Goal: Information Seeking & Learning: Learn about a topic

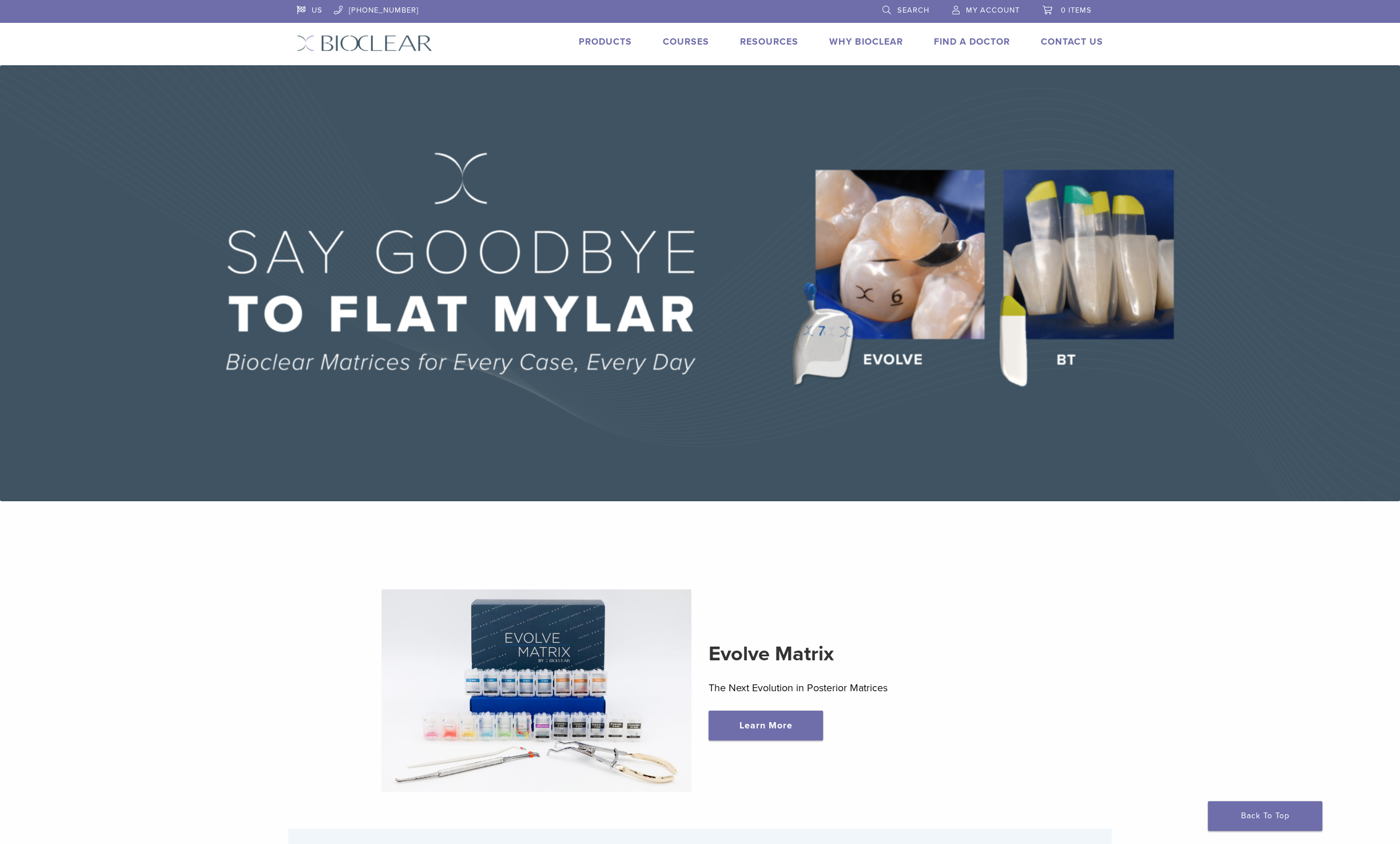
click at [603, 40] on link "Products" at bounding box center [606, 42] width 53 height 12
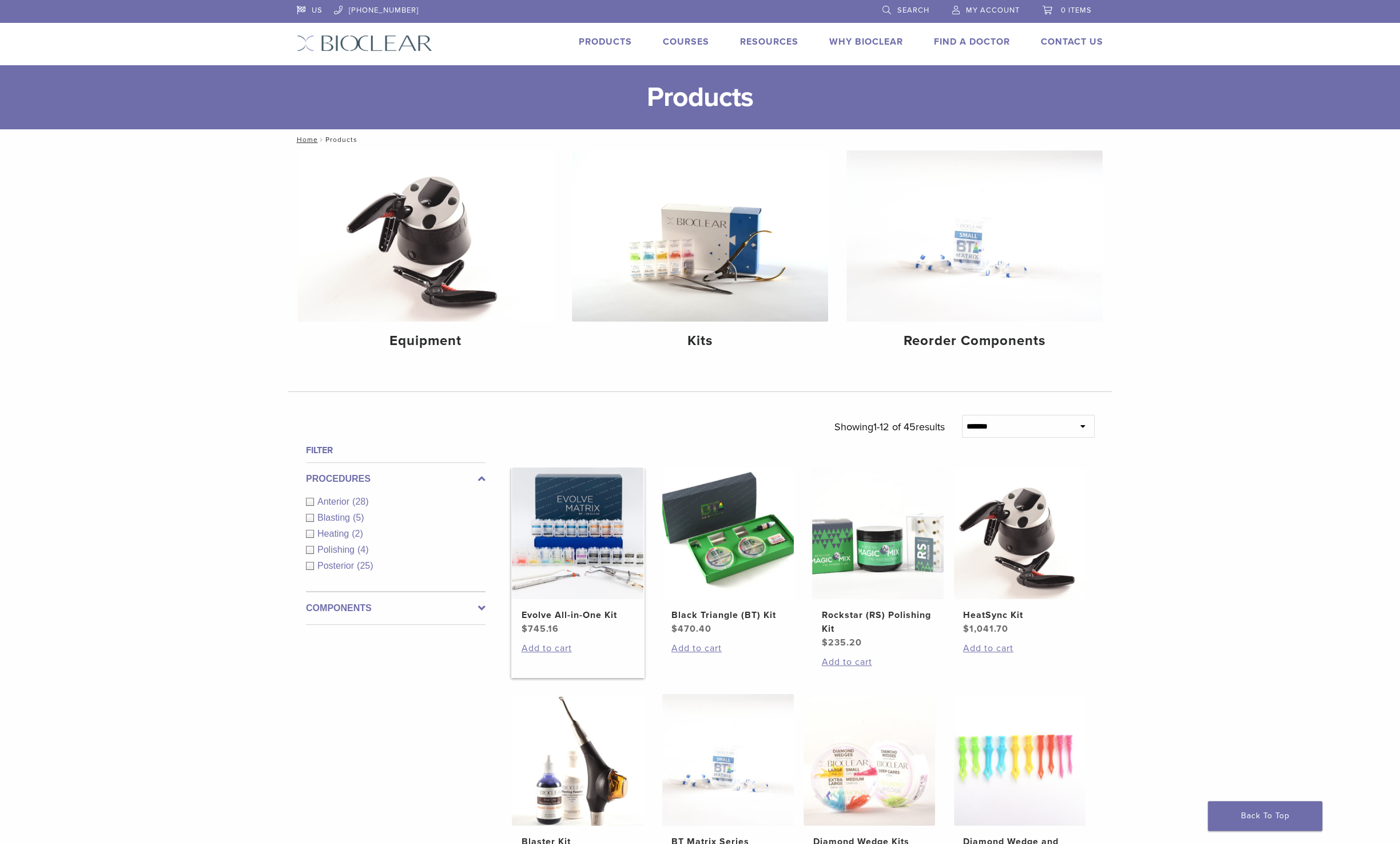
click at [582, 501] on img at bounding box center [578, 534] width 132 height 132
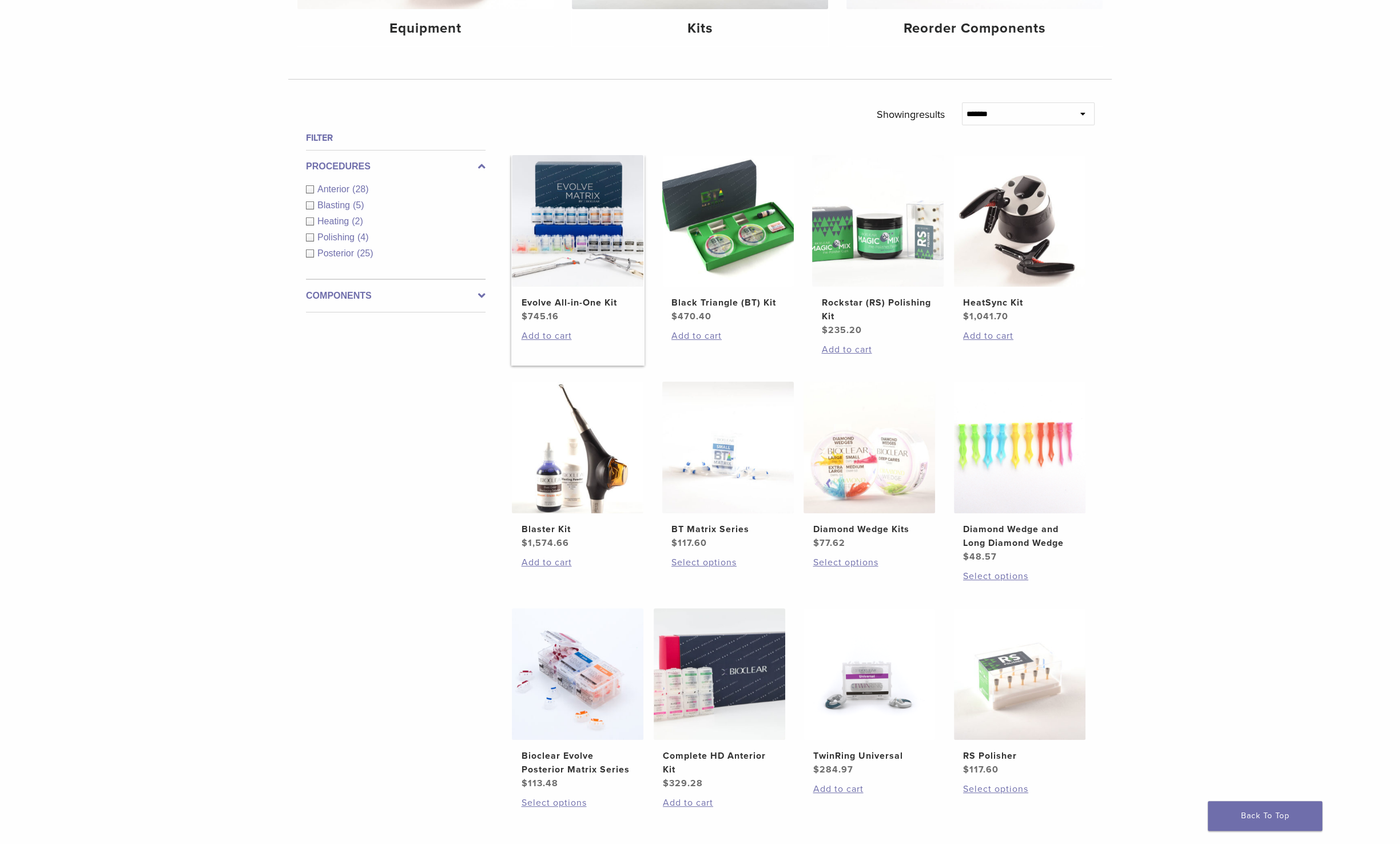
scroll to position [344, 0]
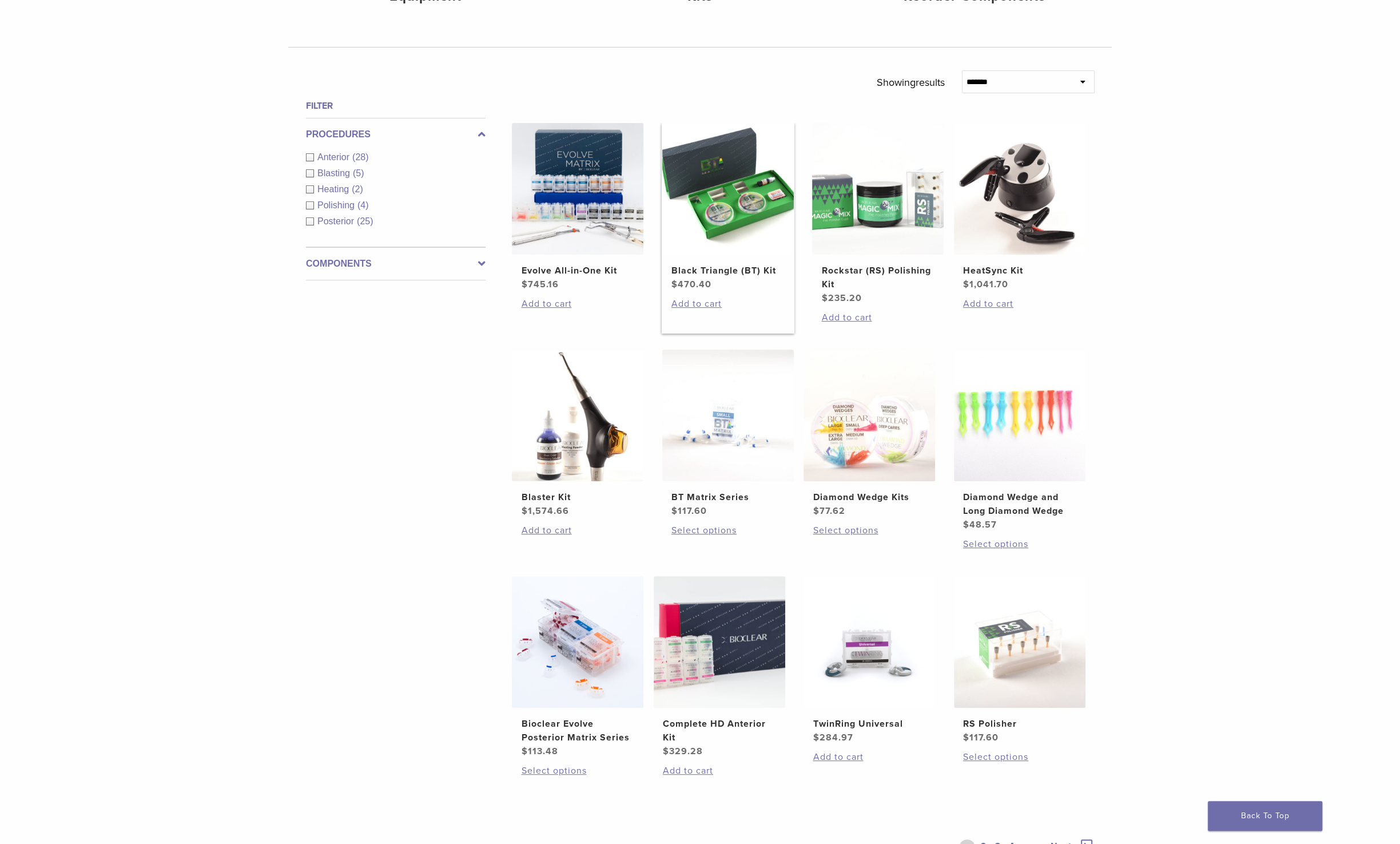
click at [752, 225] on img at bounding box center [728, 189] width 132 height 132
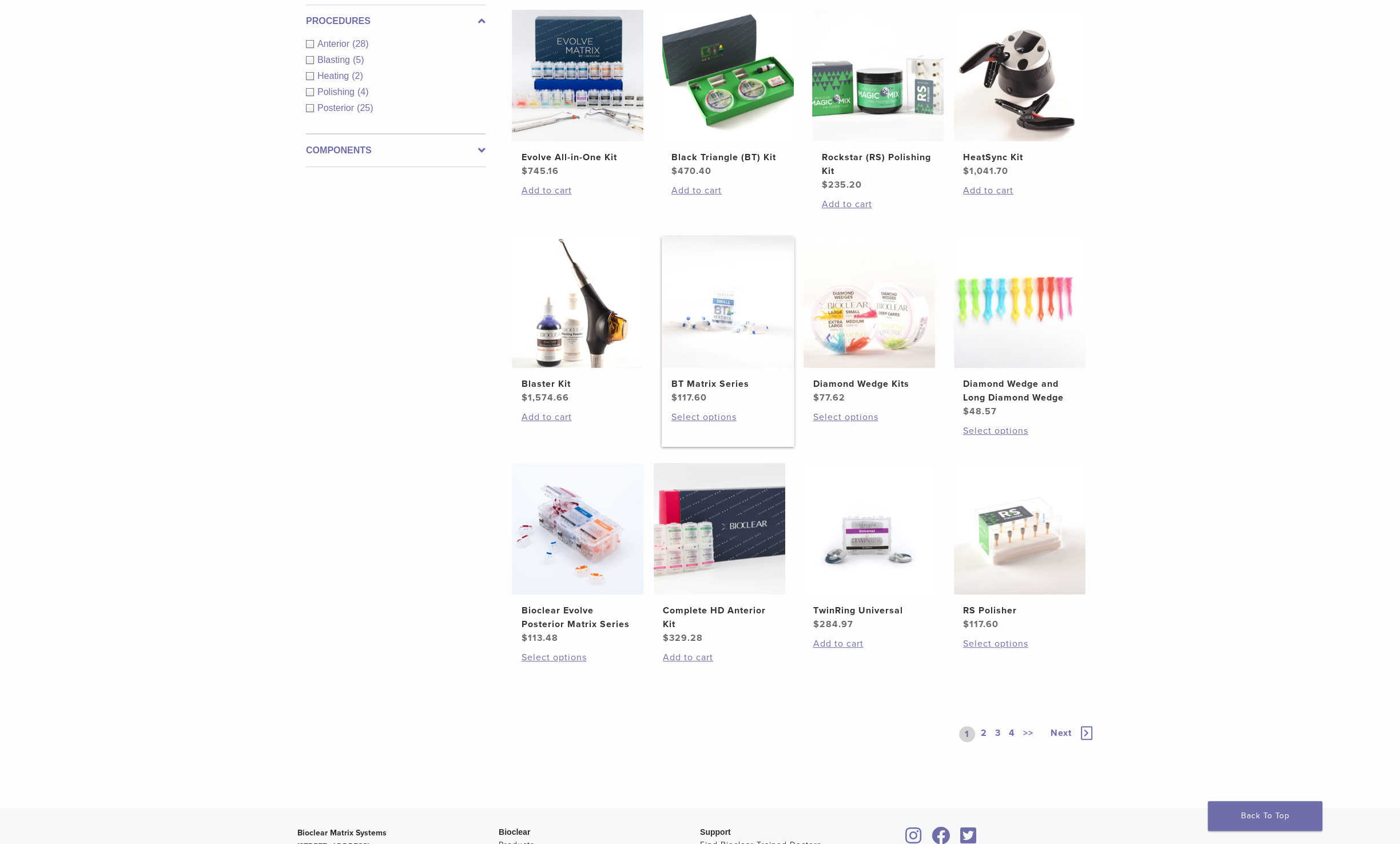
scroll to position [459, 0]
click at [716, 324] on img at bounding box center [728, 301] width 132 height 132
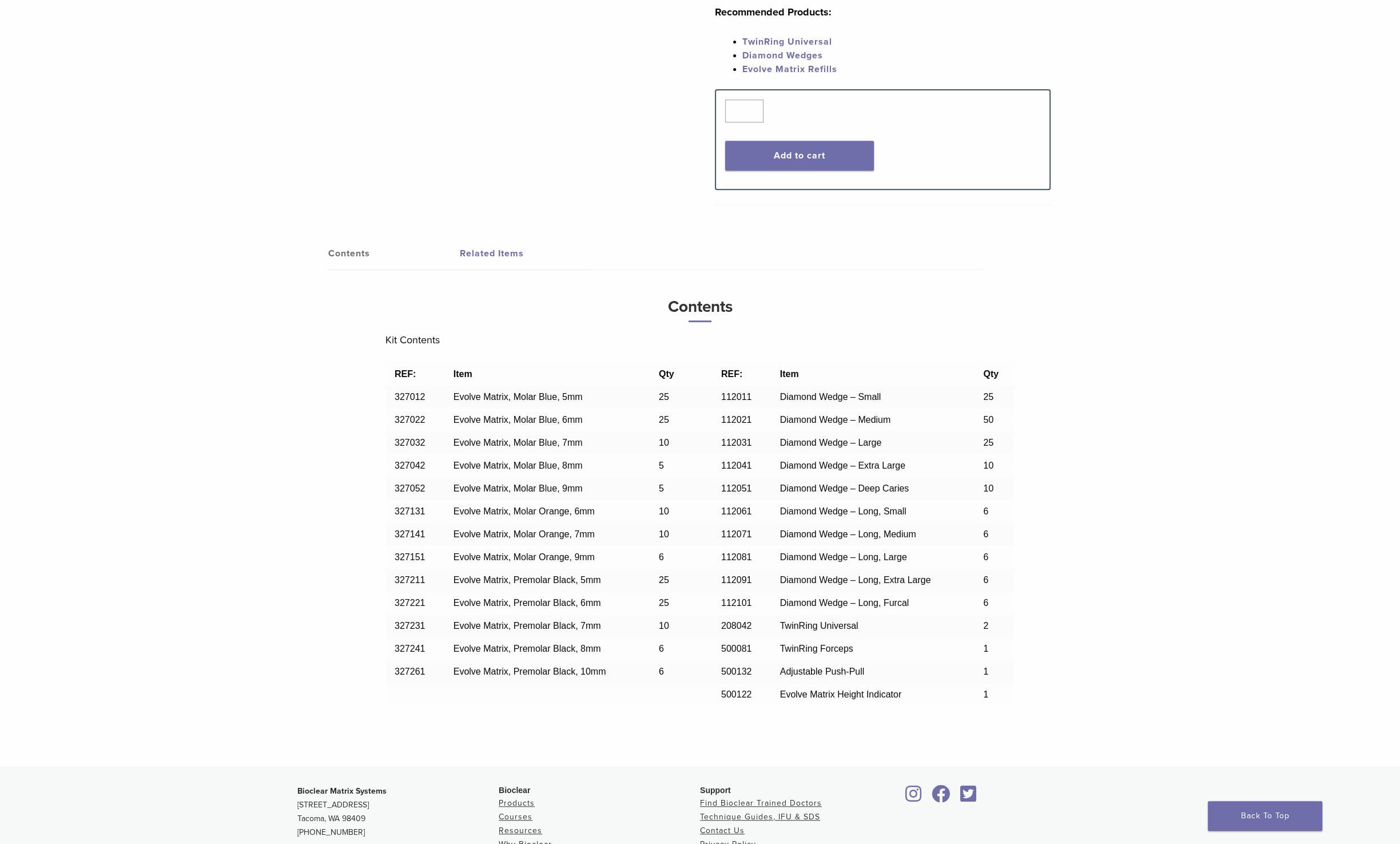
scroll to position [689, 0]
click at [354, 247] on link "Contents" at bounding box center [394, 252] width 132 height 32
click at [333, 254] on link "Contents" at bounding box center [394, 252] width 132 height 32
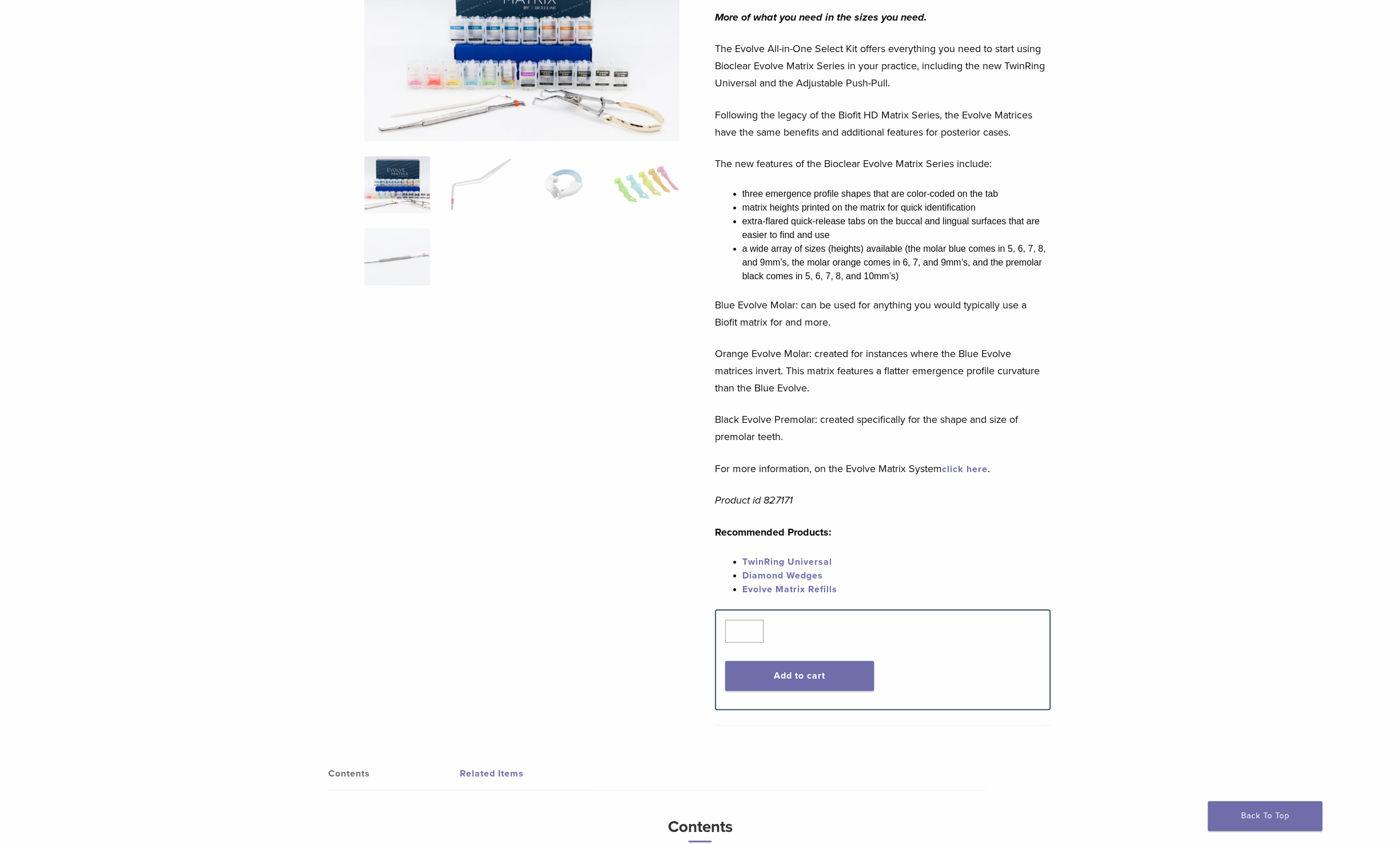
scroll to position [0, 0]
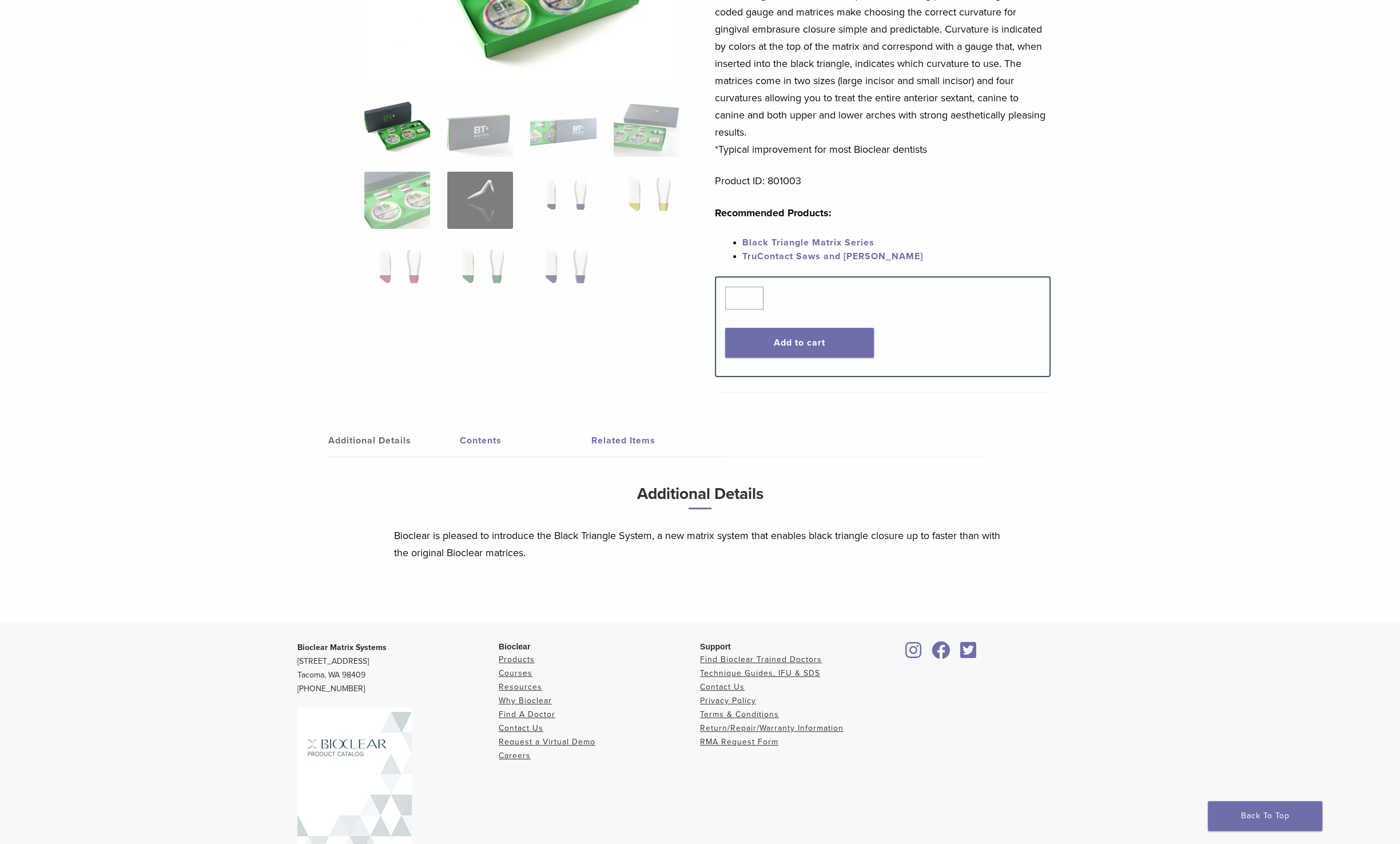
scroll to position [258, 0]
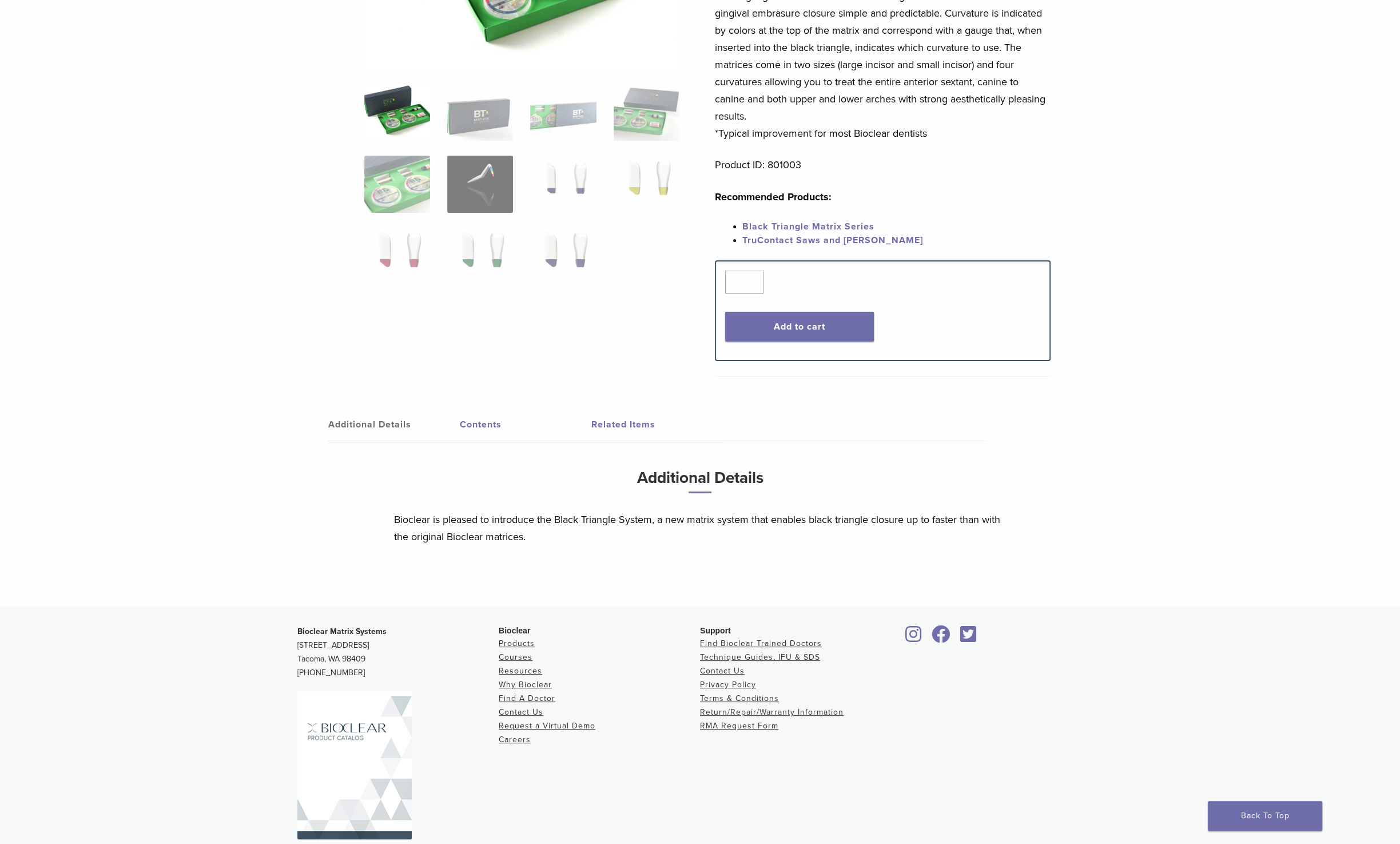
click at [484, 418] on link "Contents" at bounding box center [526, 424] width 132 height 32
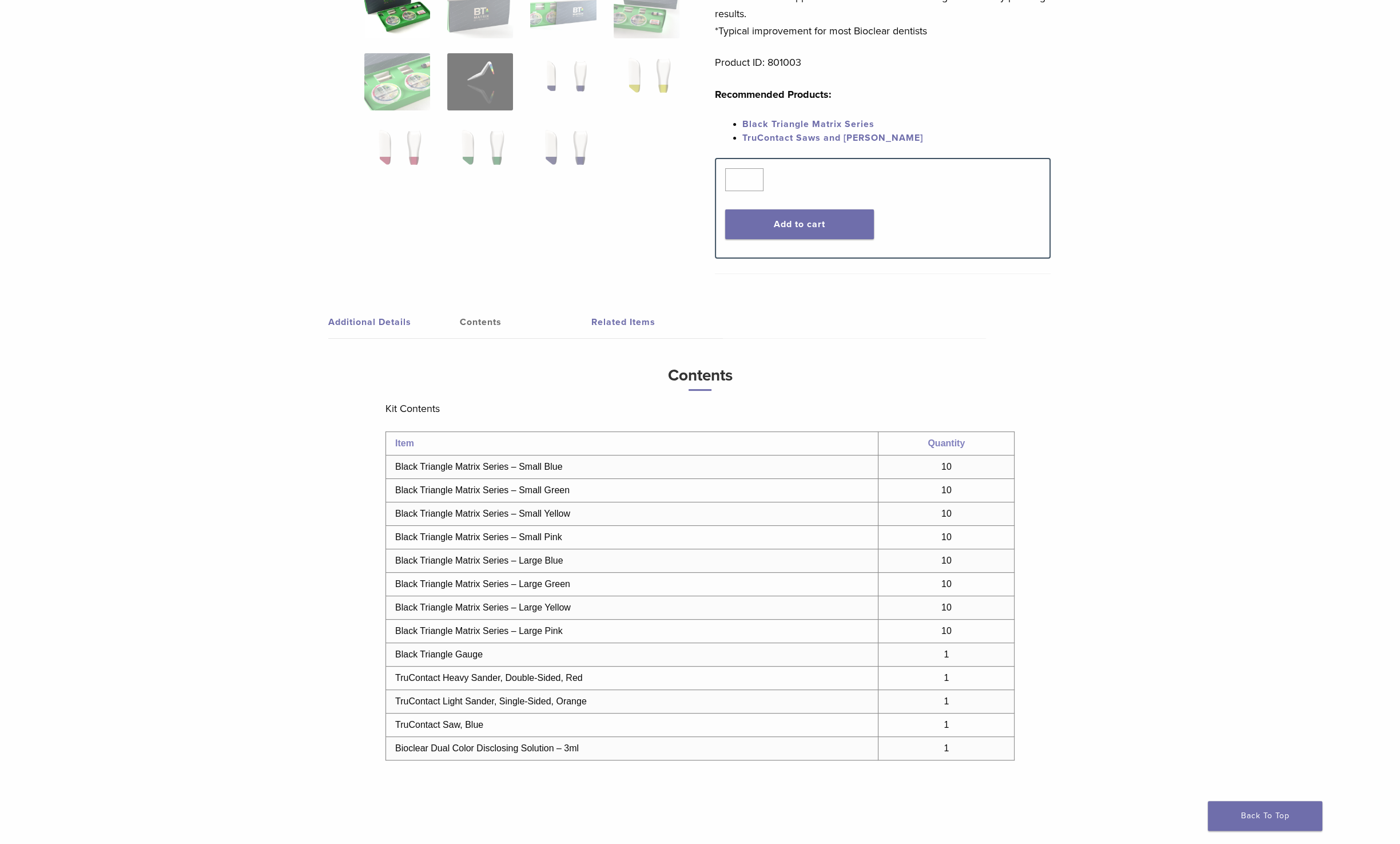
scroll to position [363, 0]
click at [481, 316] on link "Contents" at bounding box center [526, 320] width 132 height 32
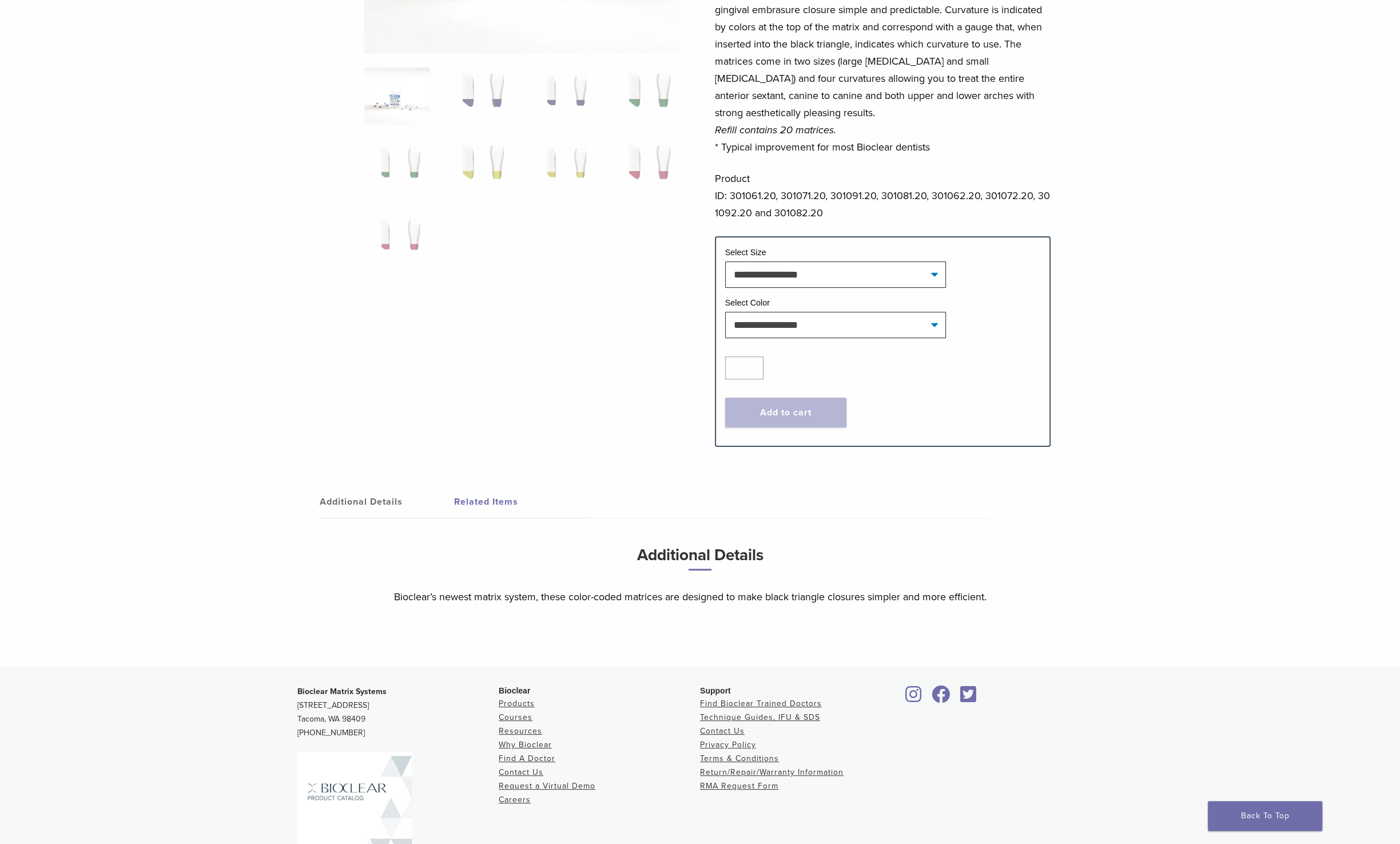
scroll to position [266, 0]
click at [365, 496] on link "Additional Details" at bounding box center [387, 497] width 134 height 32
click at [376, 491] on link "Additional Details" at bounding box center [387, 497] width 134 height 32
click at [466, 492] on link "Related Items" at bounding box center [521, 497] width 134 height 32
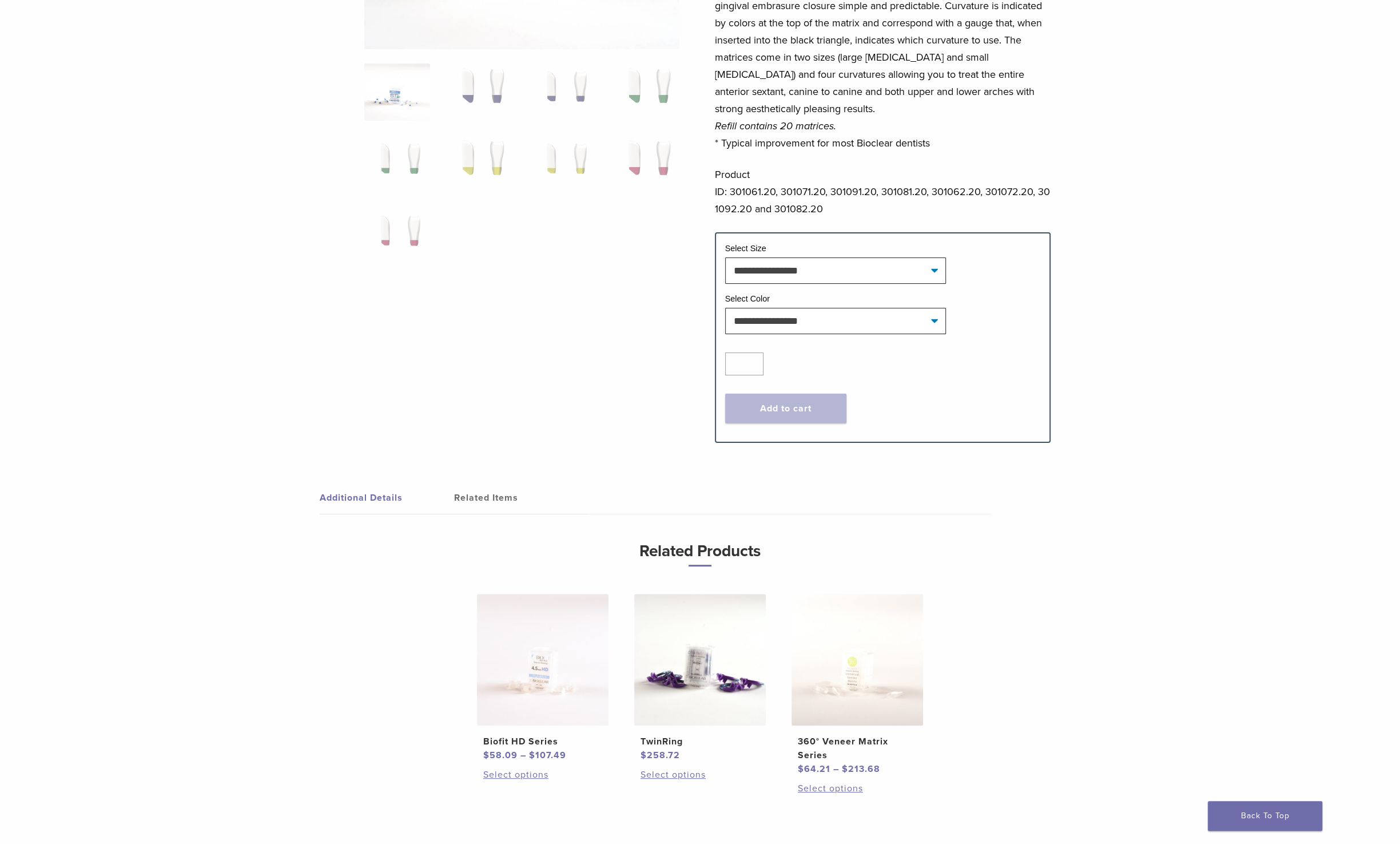
click at [391, 500] on link "Additional Details" at bounding box center [387, 497] width 134 height 32
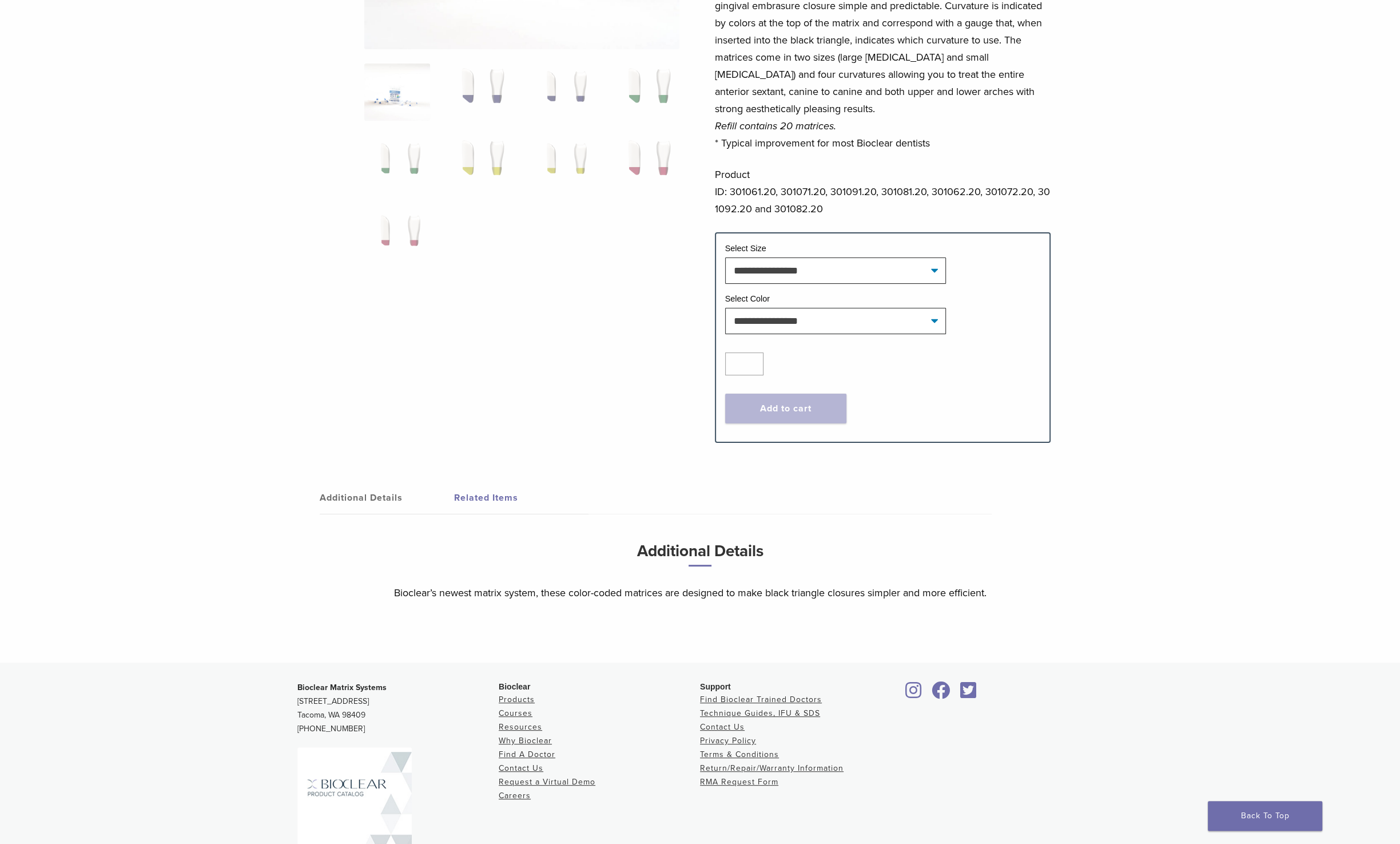
scroll to position [0, 0]
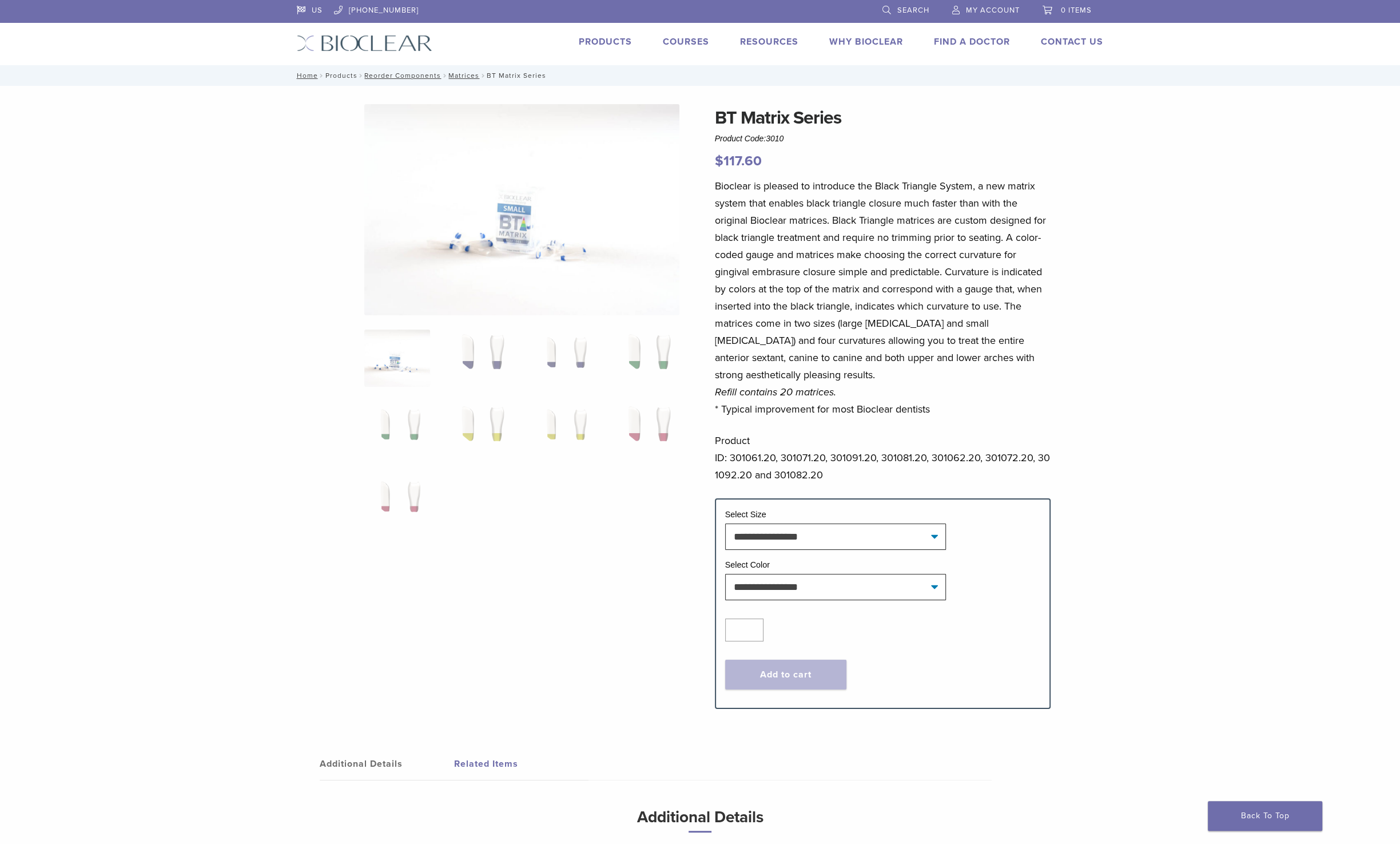
click at [328, 75] on link "Products" at bounding box center [340, 76] width 32 height 8
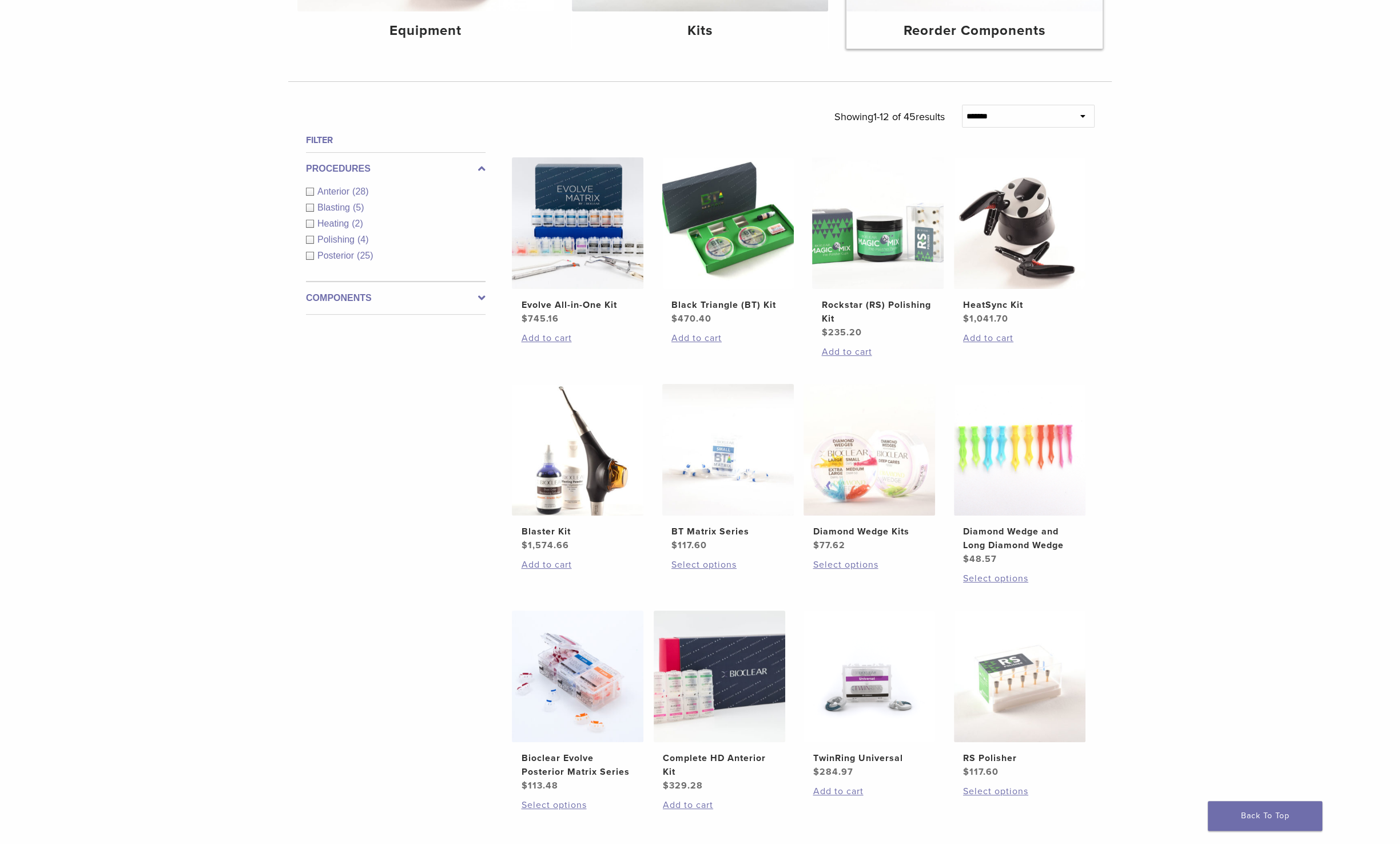
scroll to position [346, 0]
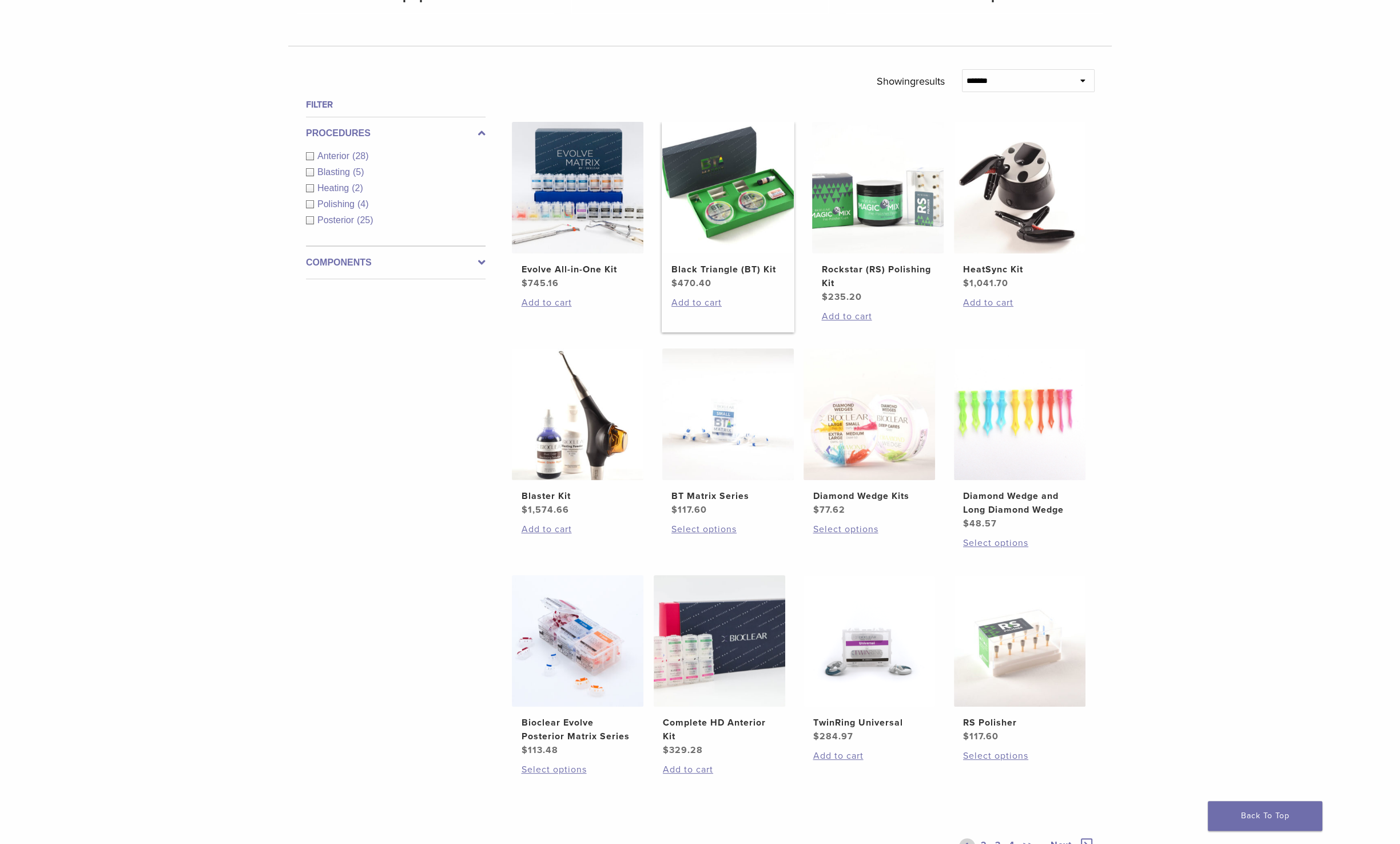
click at [747, 162] on img at bounding box center [728, 188] width 132 height 132
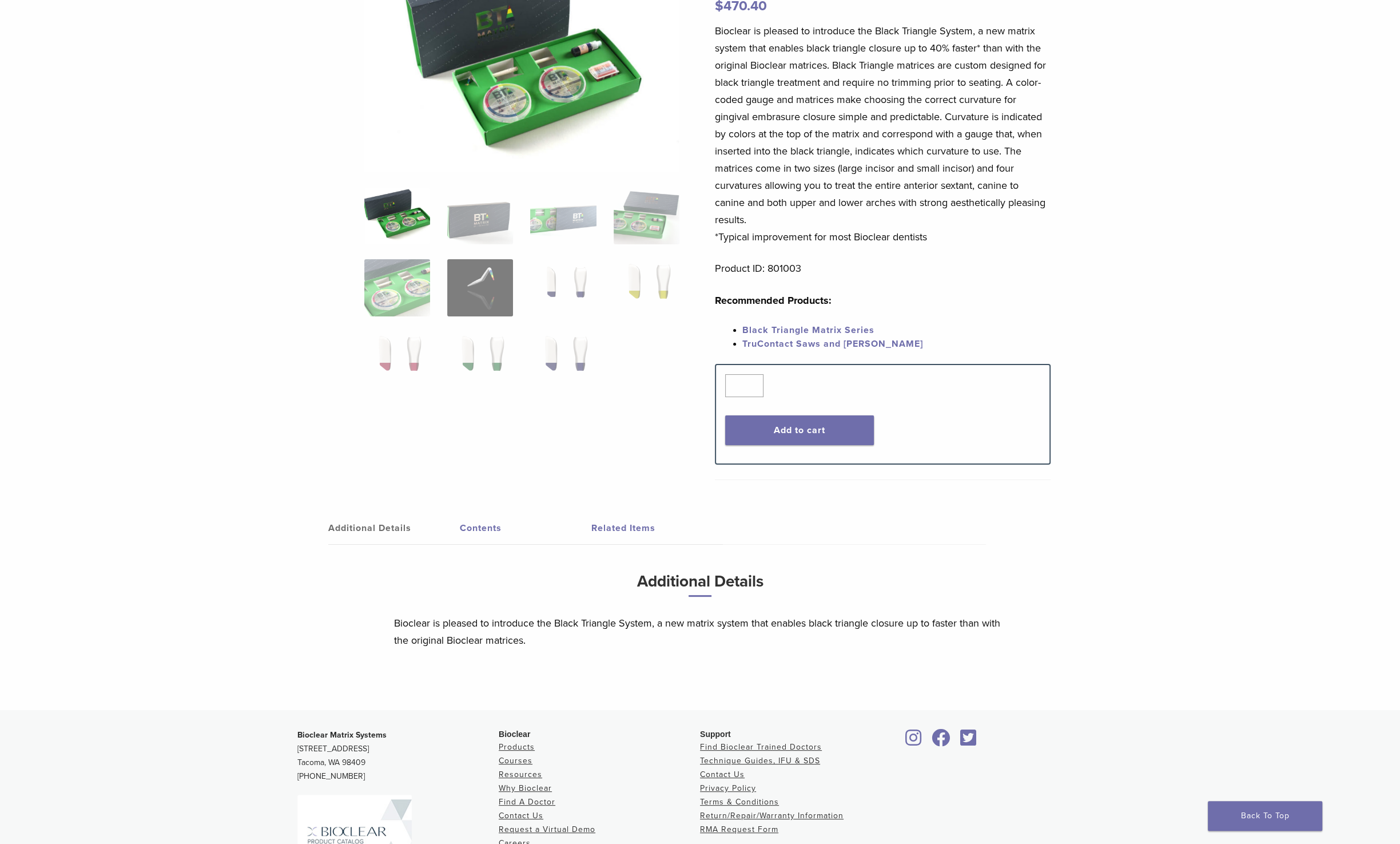
scroll to position [156, 0]
click at [461, 524] on link "Contents" at bounding box center [526, 527] width 132 height 32
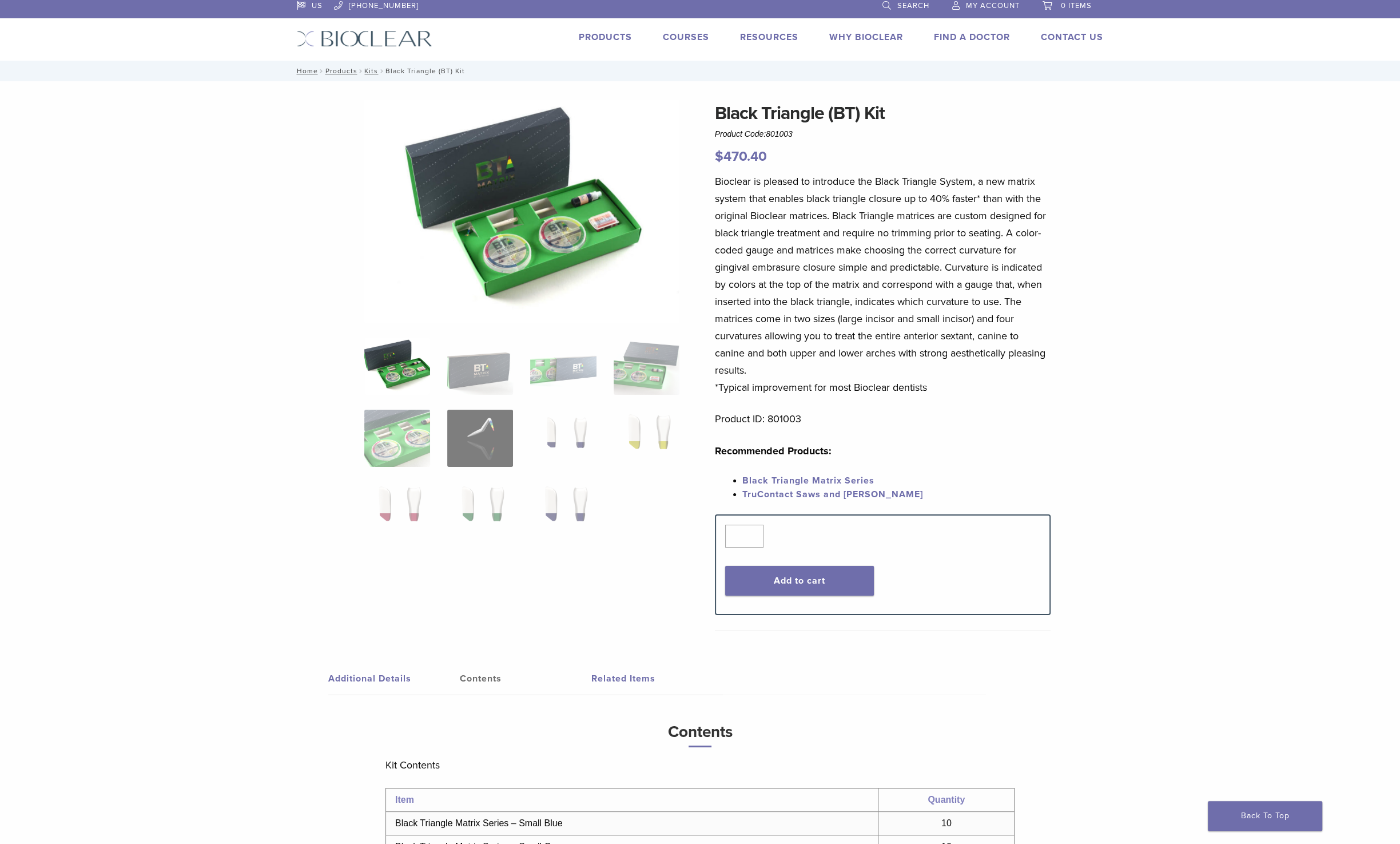
scroll to position [0, 0]
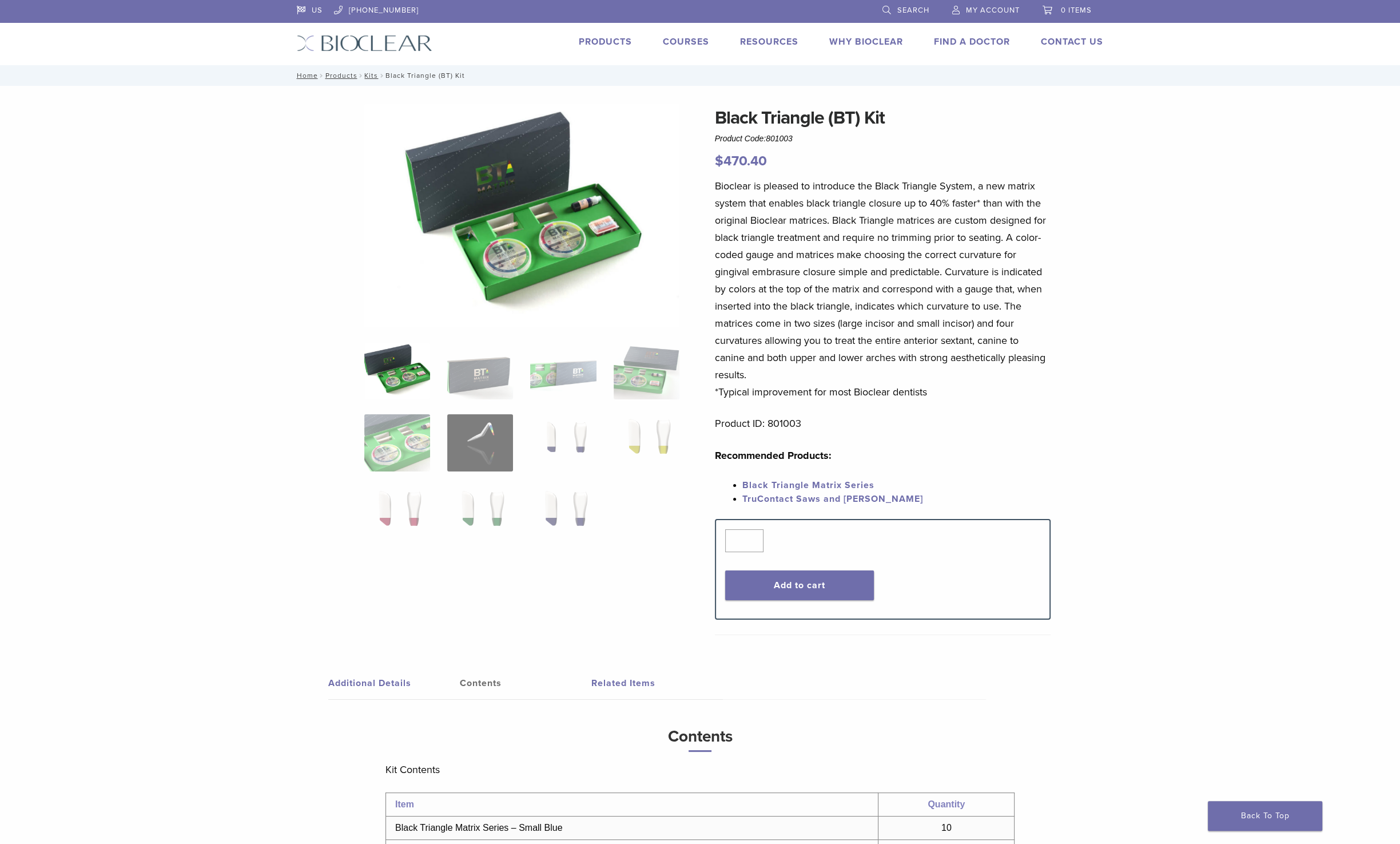
click at [373, 5] on link "[PHONE_NUMBER]" at bounding box center [376, 8] width 85 height 17
click at [983, 40] on link "Find A Doctor" at bounding box center [972, 42] width 76 height 12
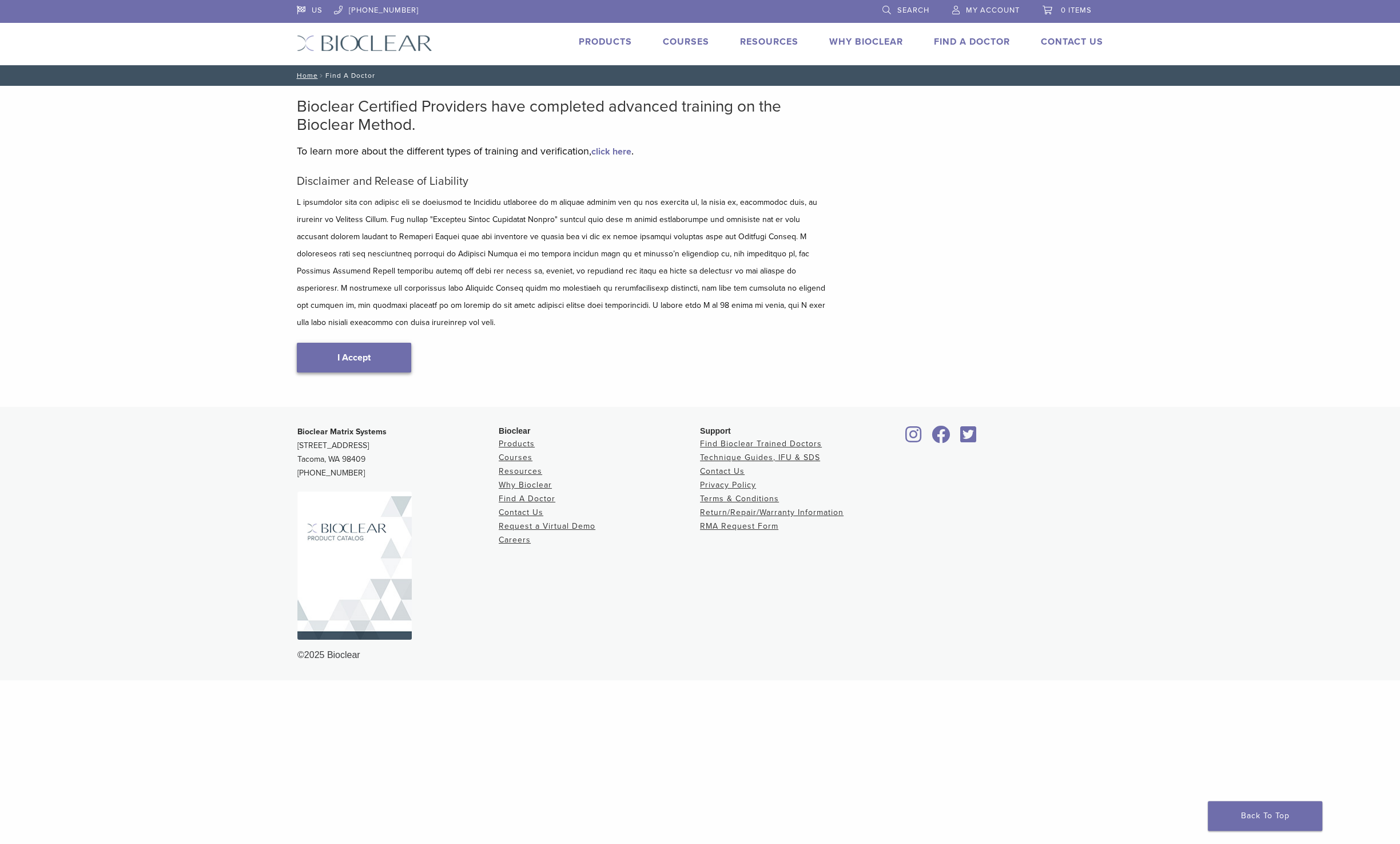
click at [361, 342] on link "I Accept" at bounding box center [353, 357] width 114 height 30
